Goal: Task Accomplishment & Management: Complete application form

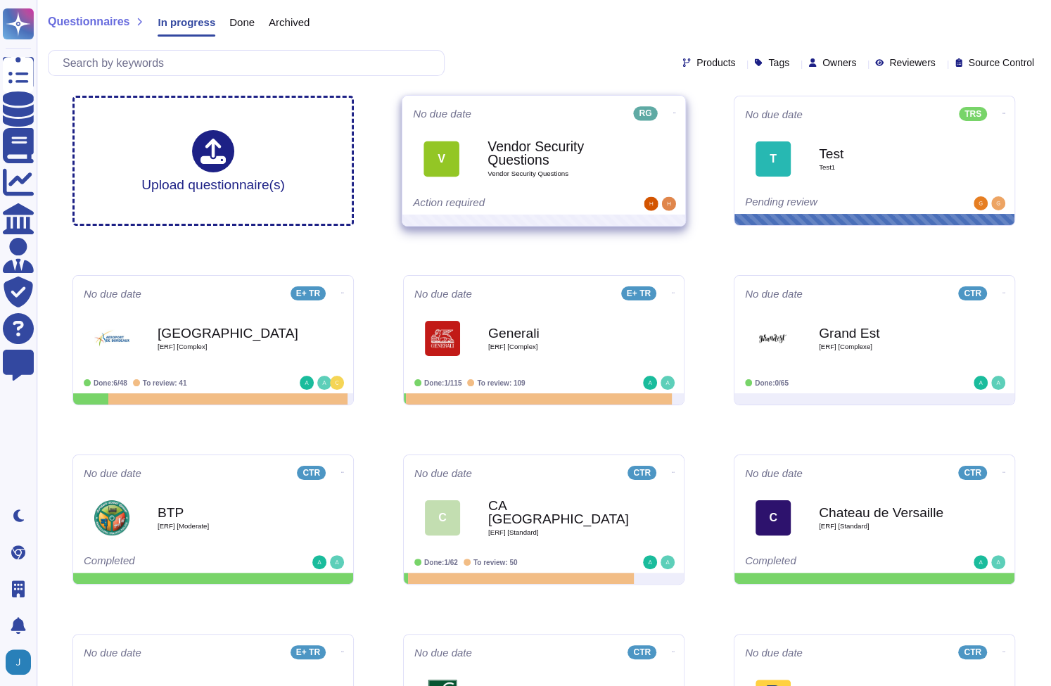
click at [673, 111] on icon at bounding box center [674, 113] width 3 height 4
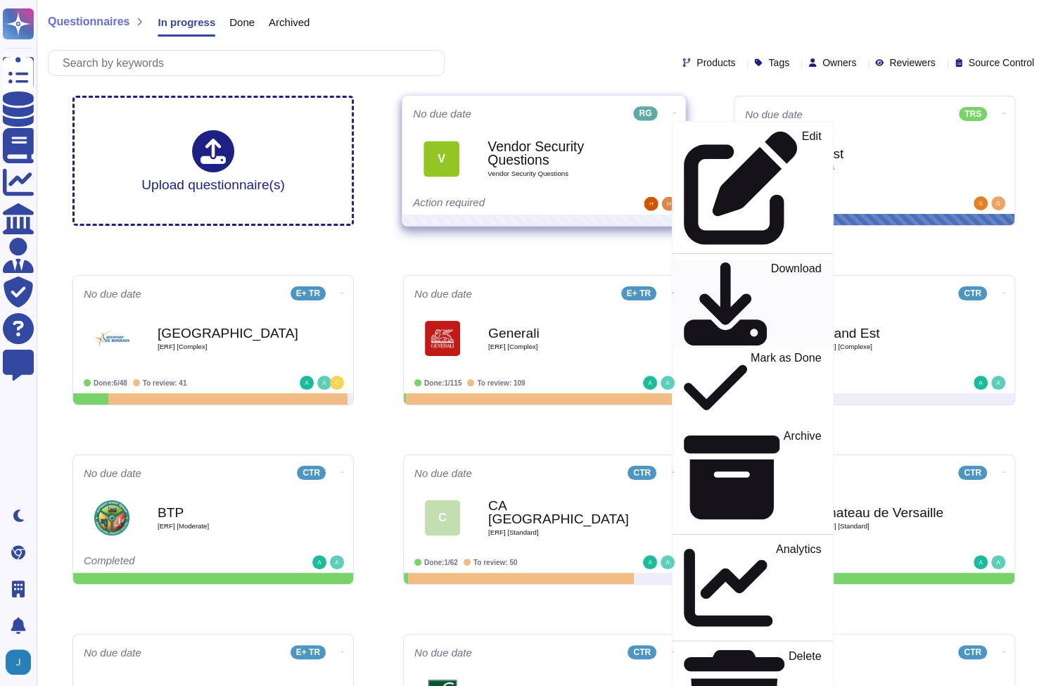
click at [771, 263] on p "Download" at bounding box center [796, 304] width 51 height 83
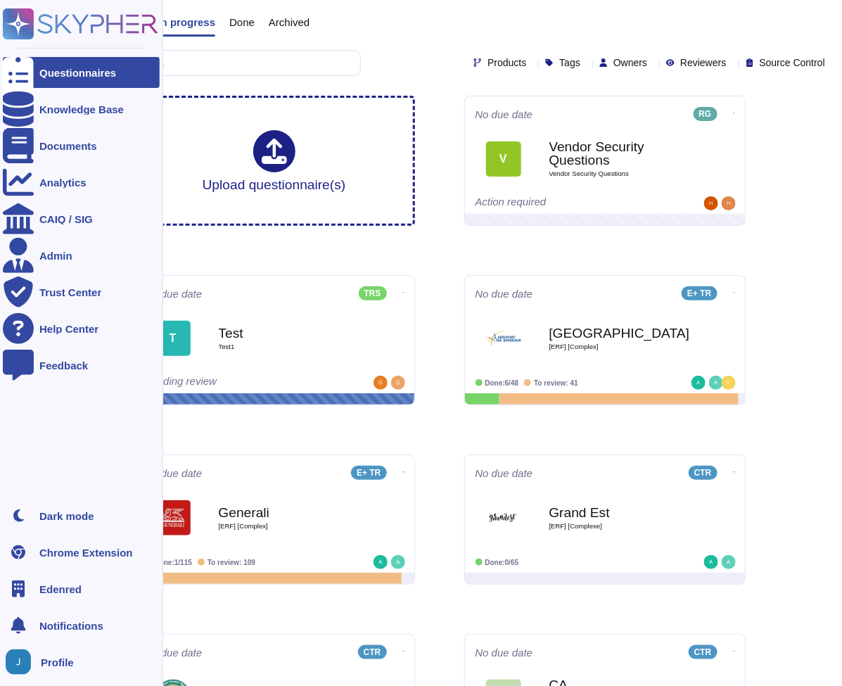
click at [70, 587] on span "Edenred" at bounding box center [60, 589] width 42 height 11
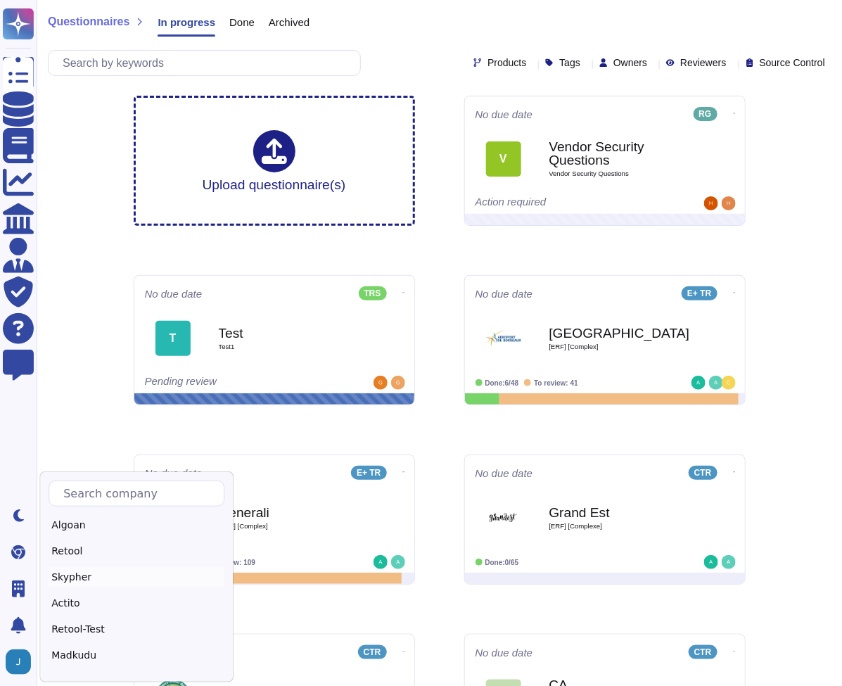
click at [85, 575] on div "Skypher" at bounding box center [137, 577] width 176 height 20
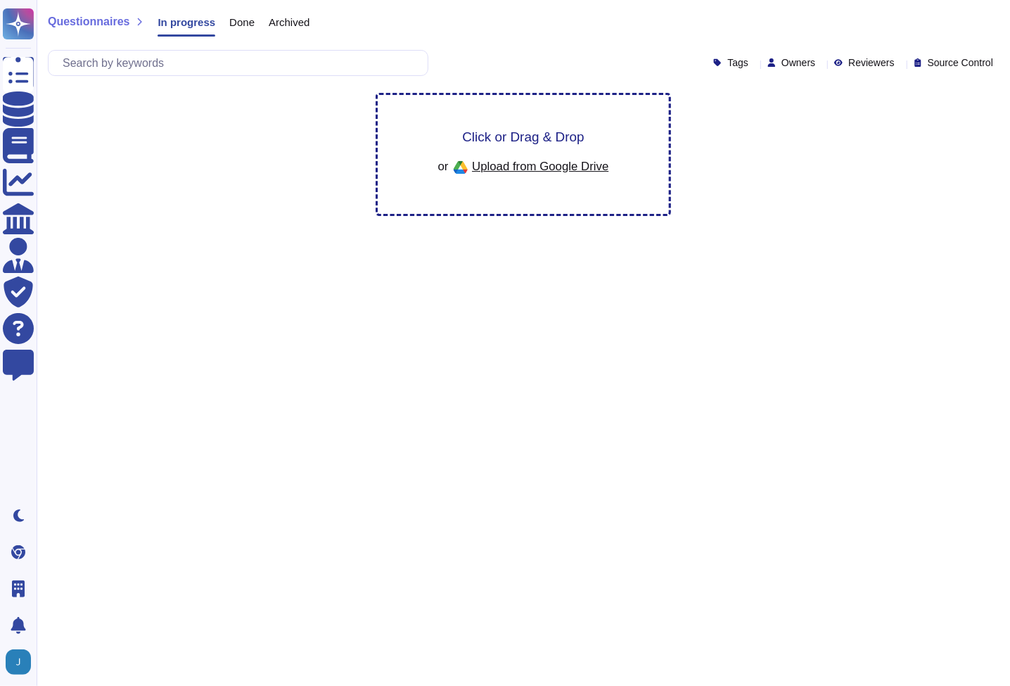
click at [630, 138] on div "Click or Drag & Drop or Upload from Google Drive" at bounding box center [523, 154] width 291 height 119
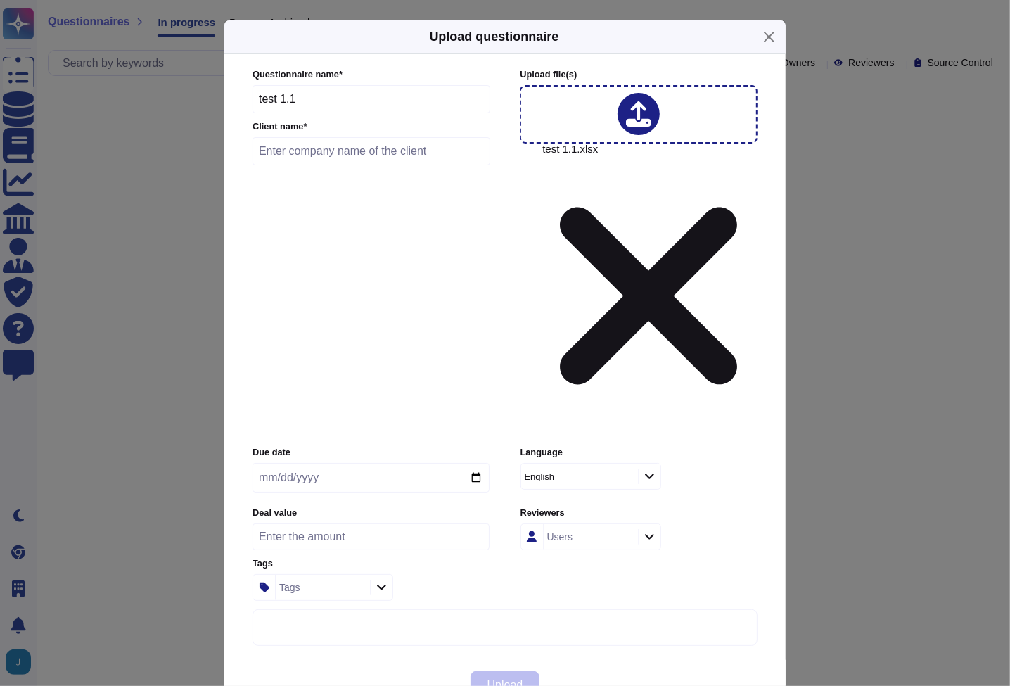
click at [399, 165] on input "text" at bounding box center [372, 151] width 238 height 28
type input "test"
click at [559, 464] on div "English" at bounding box center [577, 476] width 113 height 25
click at [696, 509] on label "Reviewers" at bounding box center [639, 513] width 237 height 9
click at [596, 524] on div "Users" at bounding box center [589, 536] width 91 height 25
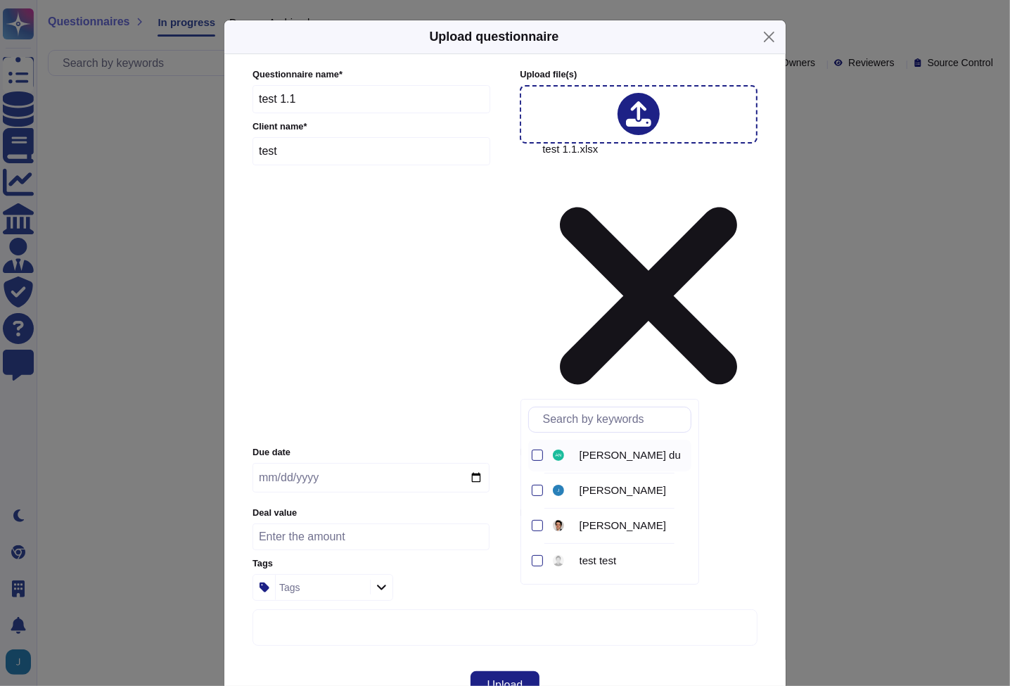
click at [582, 456] on span "Antoine Le du" at bounding box center [630, 455] width 101 height 13
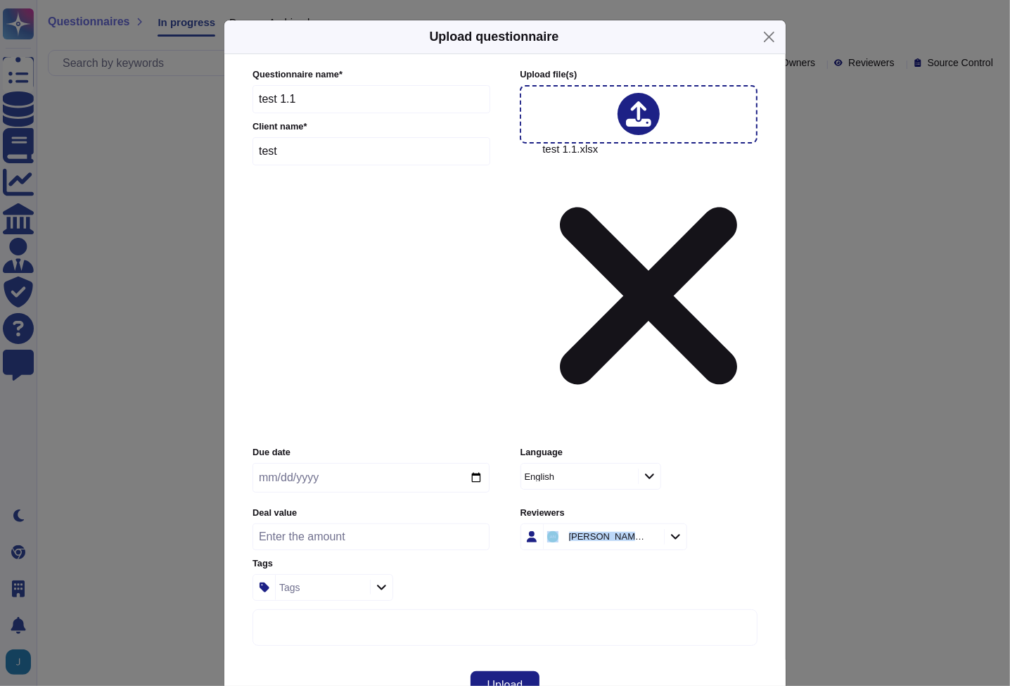
click at [767, 366] on div "Questionnaire name * test 1.1 Client name * test Upload file (s) test 1.1.xlsx …" at bounding box center [504, 357] width 533 height 606
click at [480, 574] on div "Tags" at bounding box center [371, 587] width 237 height 27
click at [528, 671] on button "Upload" at bounding box center [506, 685] width 70 height 28
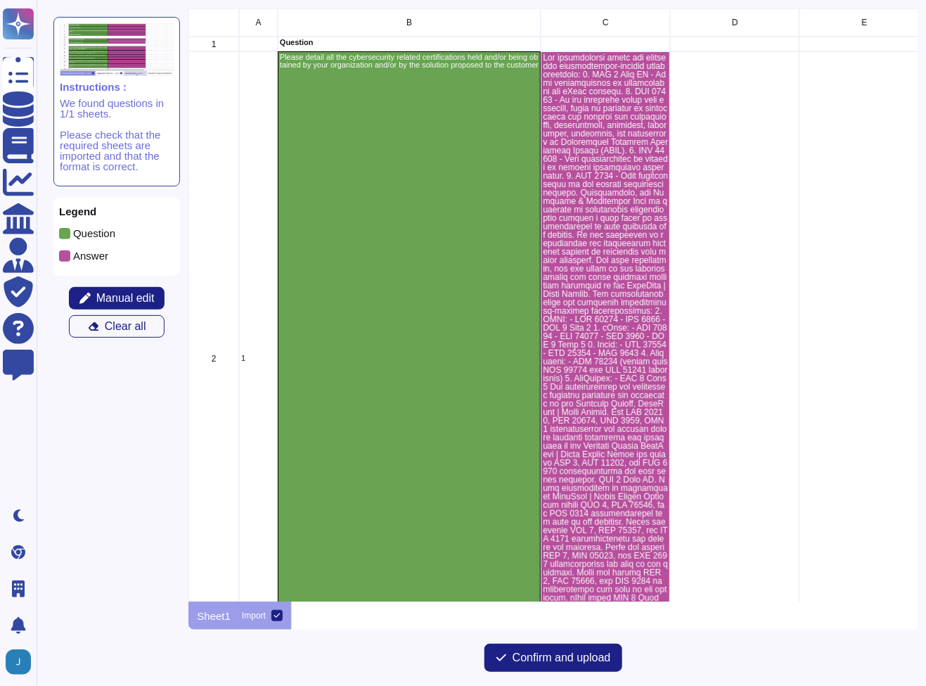
scroll to position [593, 729]
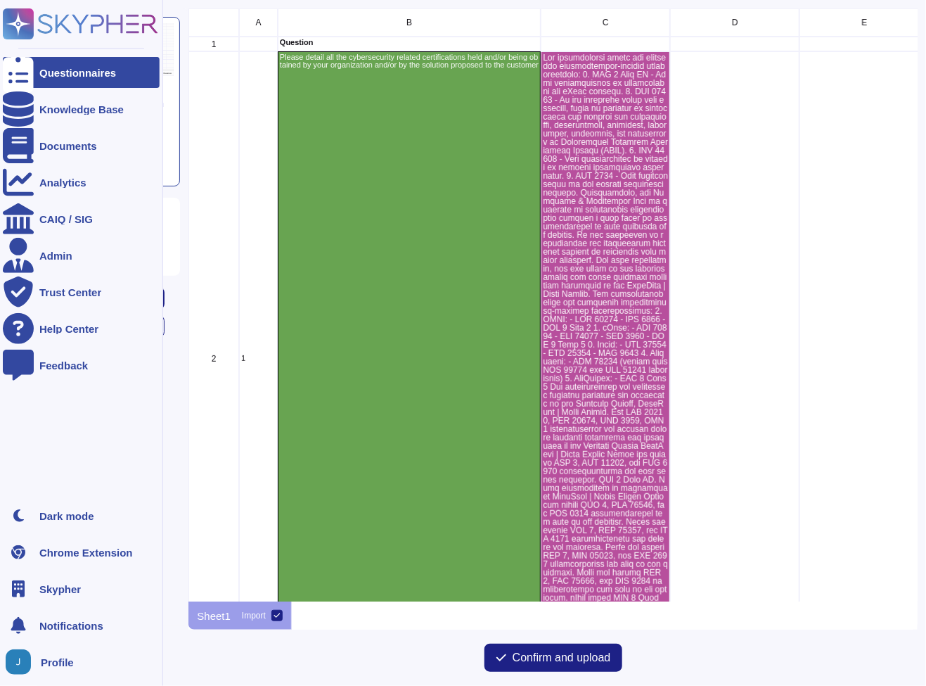
click at [25, 74] on div at bounding box center [18, 72] width 31 height 31
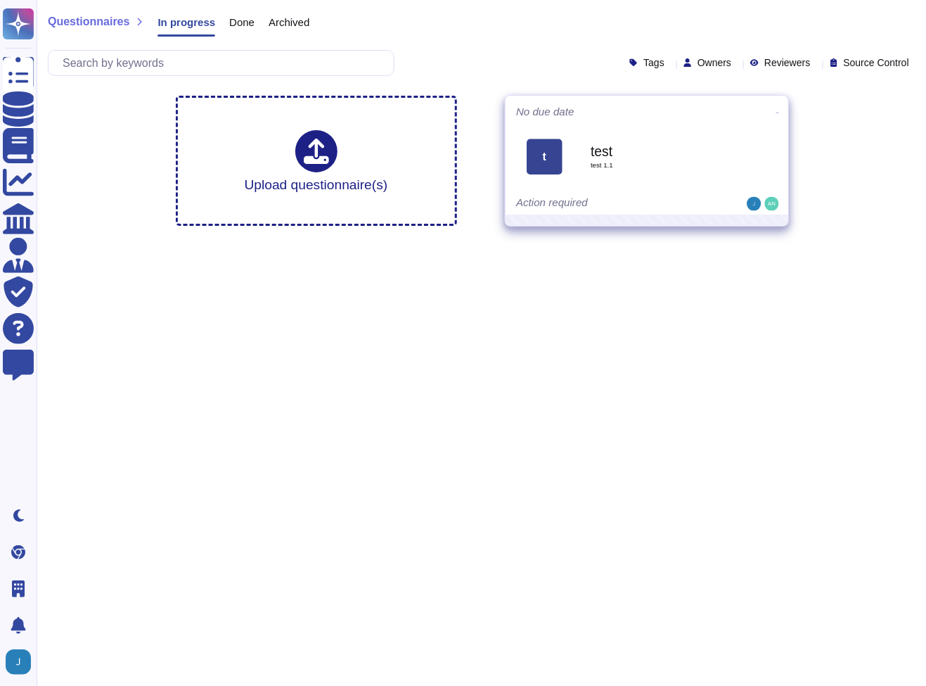
click at [764, 109] on div at bounding box center [768, 111] width 17 height 11
click at [776, 111] on icon at bounding box center [777, 113] width 3 height 4
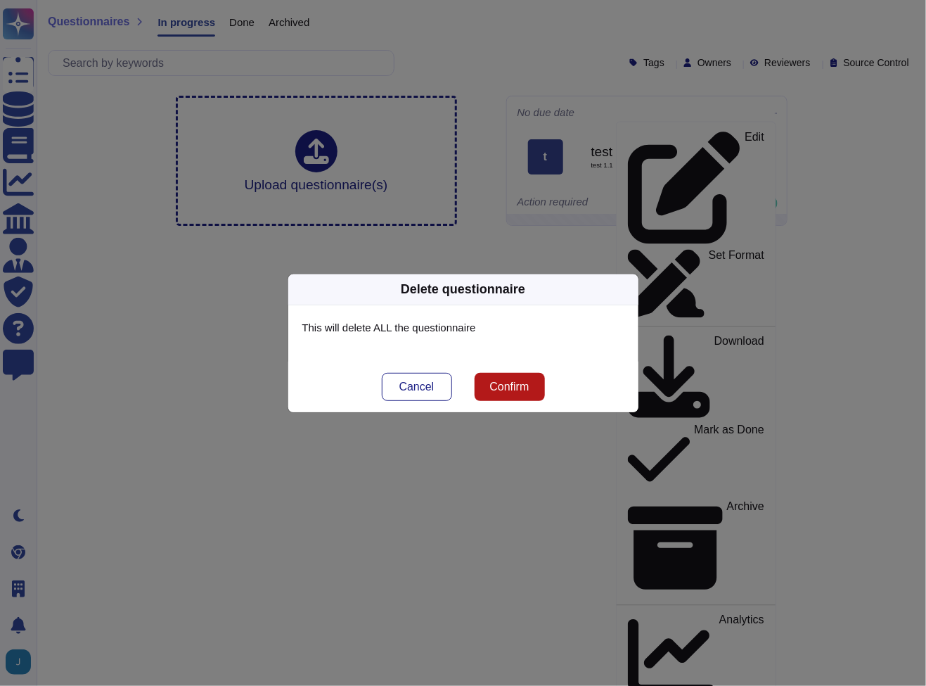
click at [528, 383] on span "Confirm" at bounding box center [509, 386] width 39 height 11
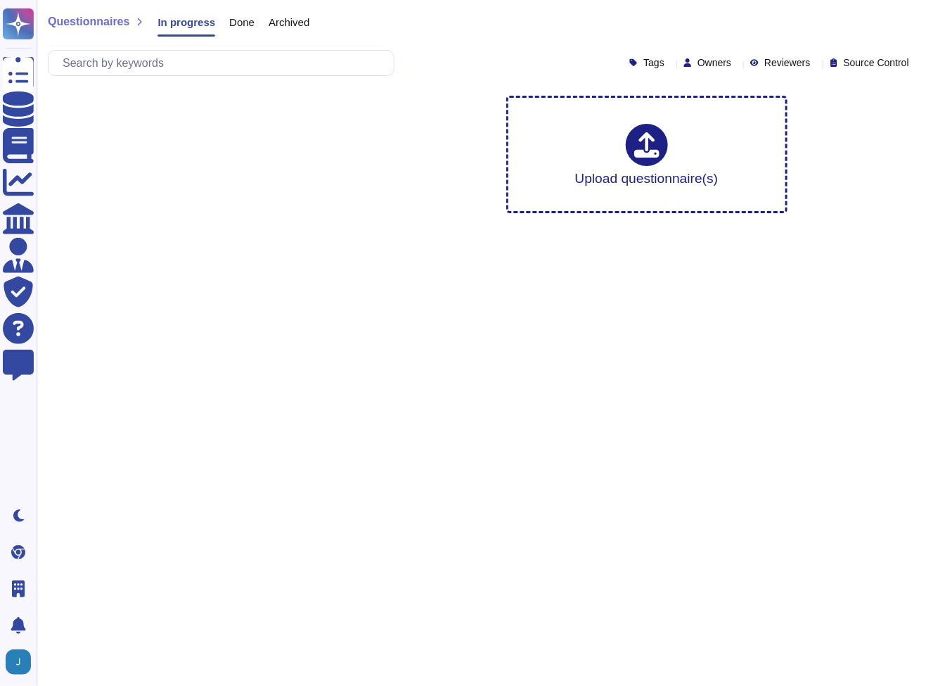
click at [340, 224] on html "Questionnaires Knowledge Base Documents Analytics CAIQ / SIG Admin Trust Center…" at bounding box center [463, 112] width 926 height 224
click at [511, 224] on html "Questionnaires Knowledge Base Documents Analytics CAIQ / SIG Admin Trust Center…" at bounding box center [463, 112] width 926 height 224
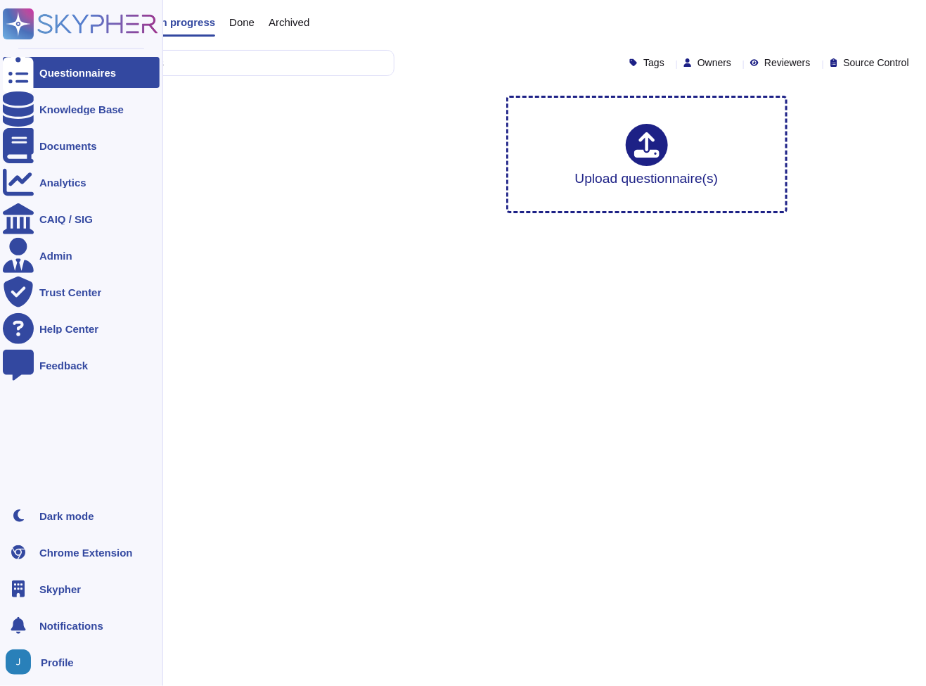
click at [75, 585] on span "Skypher" at bounding box center [60, 589] width 42 height 11
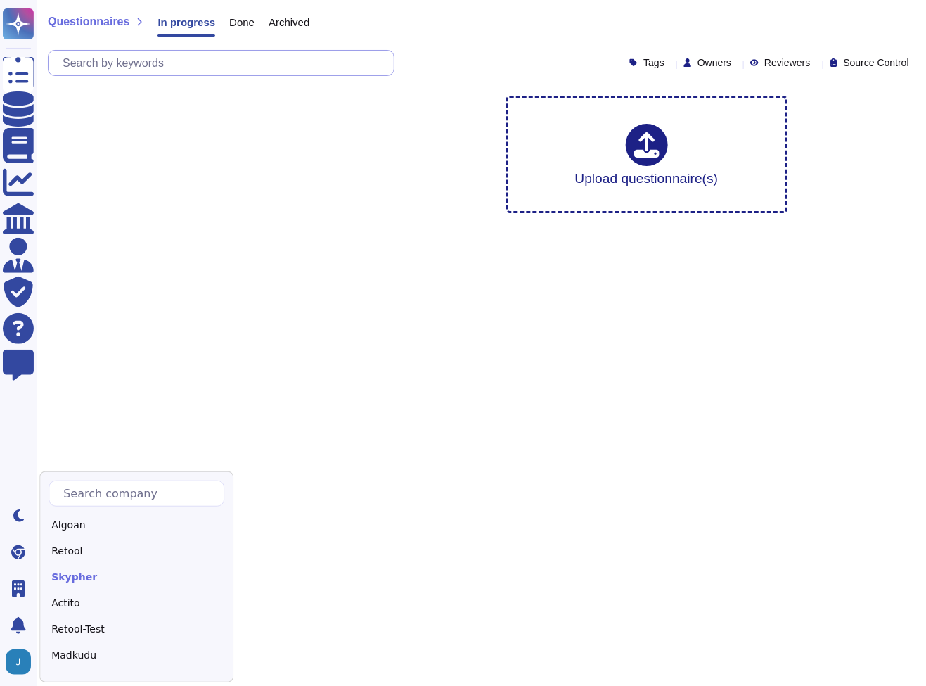
click at [255, 66] on input "text" at bounding box center [225, 63] width 338 height 25
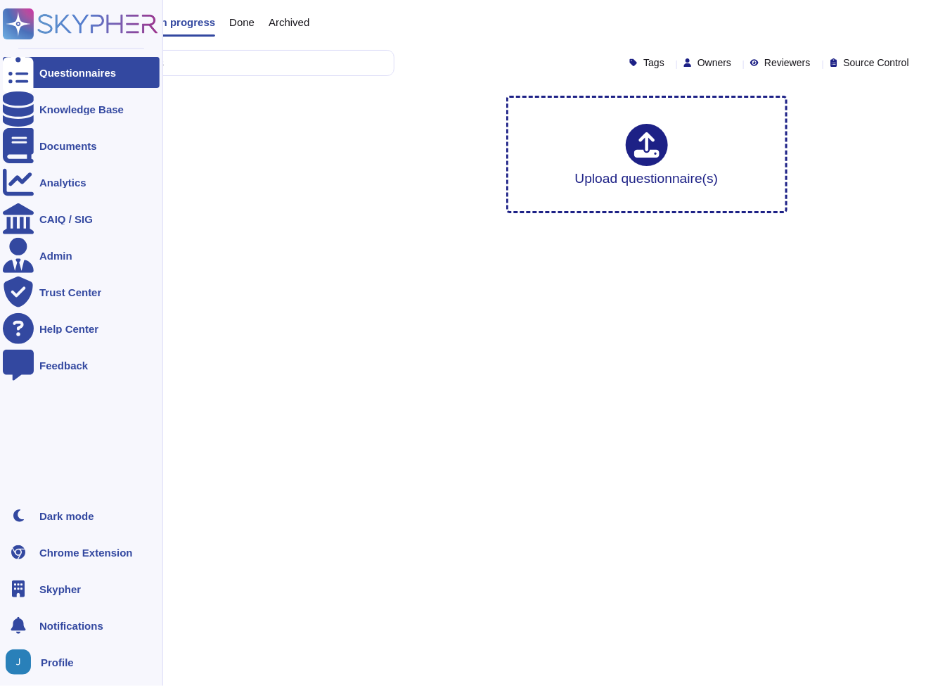
click at [63, 582] on div "Skypher" at bounding box center [81, 588] width 157 height 31
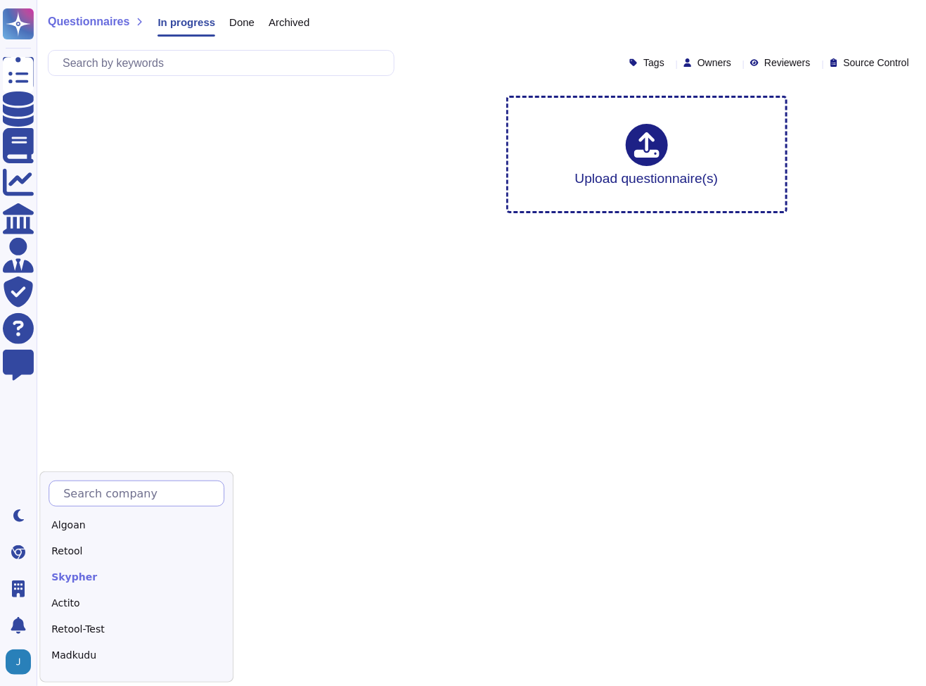
click at [78, 488] on input "text" at bounding box center [139, 493] width 167 height 25
type input "Ed"
click at [88, 521] on div "Edenred" at bounding box center [137, 525] width 176 height 20
